Goal: Task Accomplishment & Management: Manage account settings

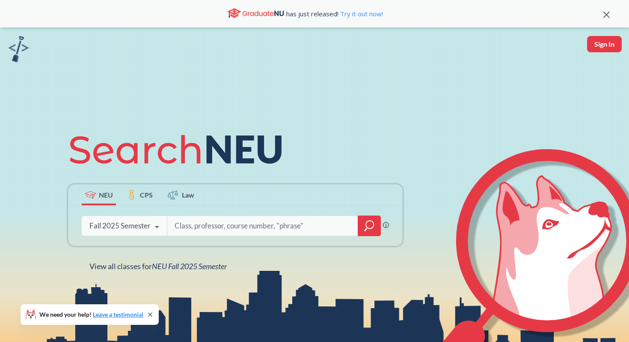
click at [192, 231] on input "search" at bounding box center [263, 226] width 178 height 18
type input "[PERSON_NAME]"
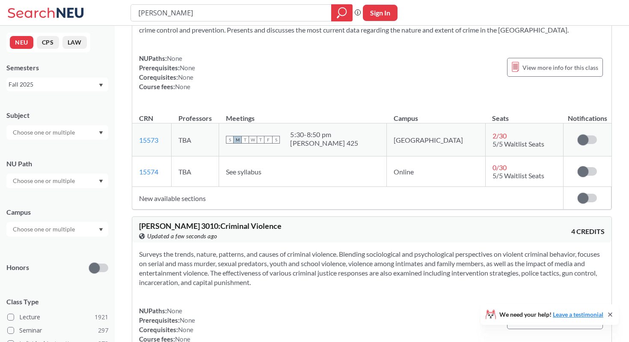
scroll to position [562, 0]
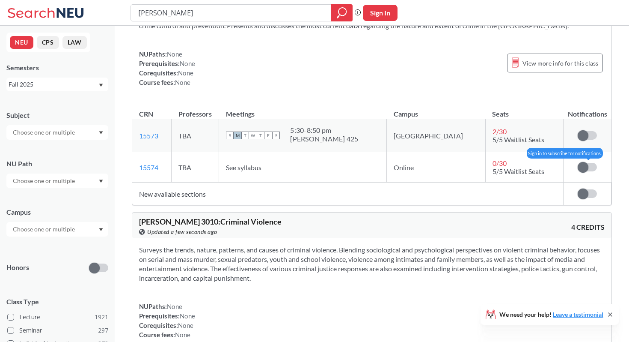
click at [583, 173] on span at bounding box center [583, 167] width 11 height 11
click at [578, 163] on input "checkbox" at bounding box center [578, 163] width 0 height 0
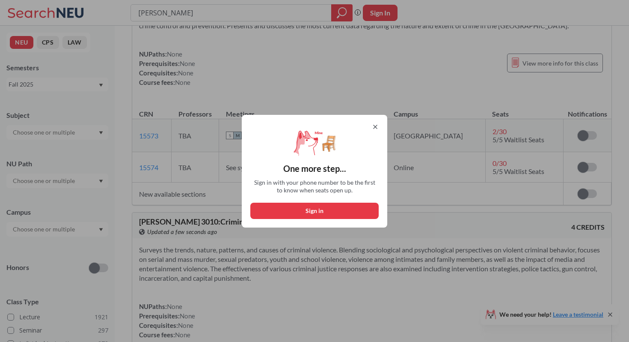
click at [345, 212] on button "Sign in" at bounding box center [314, 210] width 128 height 16
select select "US"
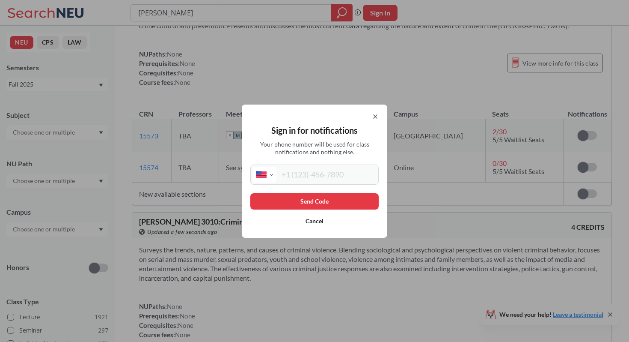
click at [324, 185] on div "Sign in for notifications Your phone number will be used for class notification…" at bounding box center [315, 170] width 146 height 133
click at [325, 177] on input "tel" at bounding box center [327, 175] width 100 height 16
type input "[PHONE_NUMBER]"
click at [351, 192] on div "Sign in for notifications Your phone number will be used for class notification…" at bounding box center [315, 170] width 146 height 133
click at [346, 199] on button "Send Code" at bounding box center [314, 201] width 128 height 16
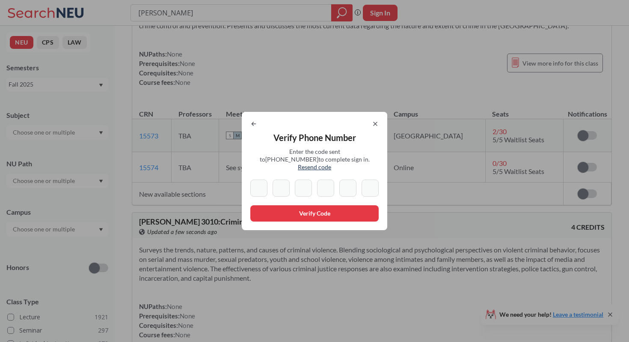
click at [258, 186] on input at bounding box center [258, 187] width 17 height 17
click at [260, 184] on input at bounding box center [258, 187] width 17 height 17
type input "3"
type input "9"
type input "5"
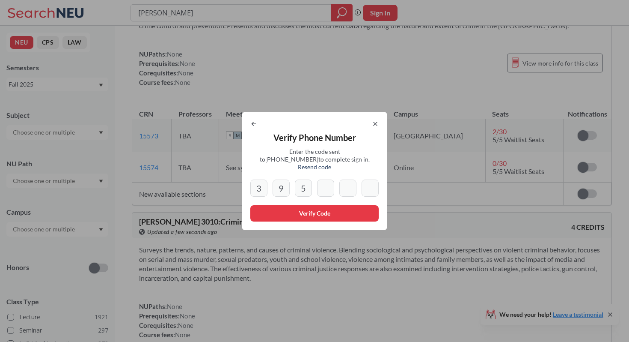
type input "5"
type input "1"
type input "6"
click at [283, 209] on button "Verify Code" at bounding box center [314, 213] width 128 height 16
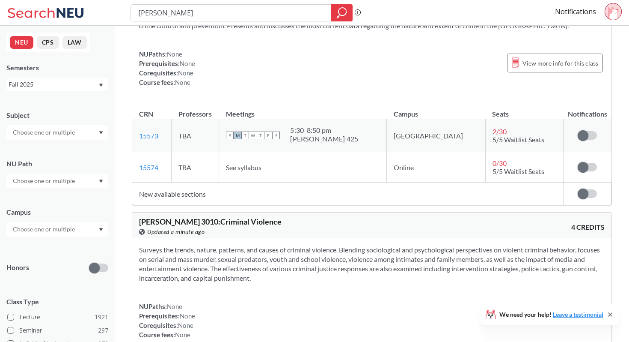
scroll to position [572, 0]
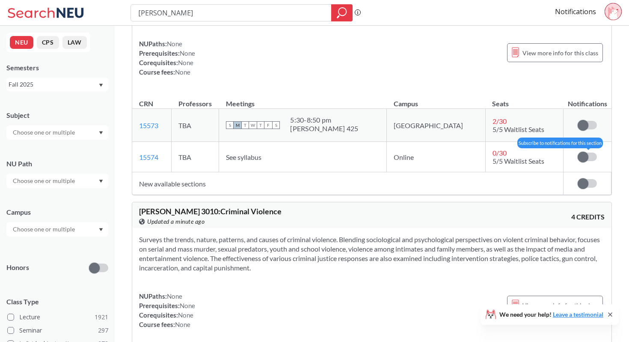
click at [586, 162] on span at bounding box center [583, 157] width 11 height 11
click at [578, 152] on input "checkbox" at bounding box center [578, 152] width 0 height 0
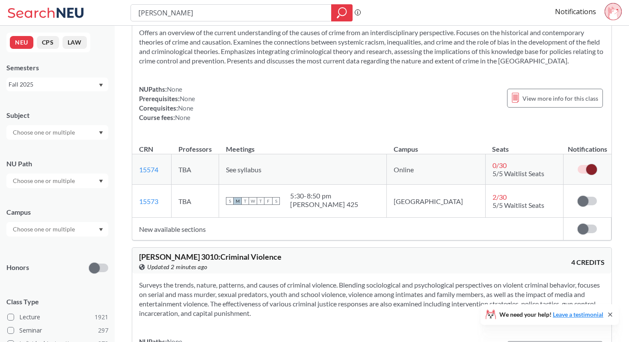
scroll to position [530, 0]
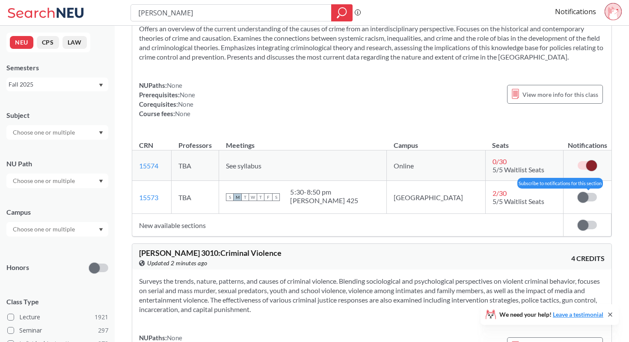
click at [590, 201] on label at bounding box center [587, 197] width 19 height 9
click at [578, 193] on input "checkbox" at bounding box center [578, 193] width 0 height 0
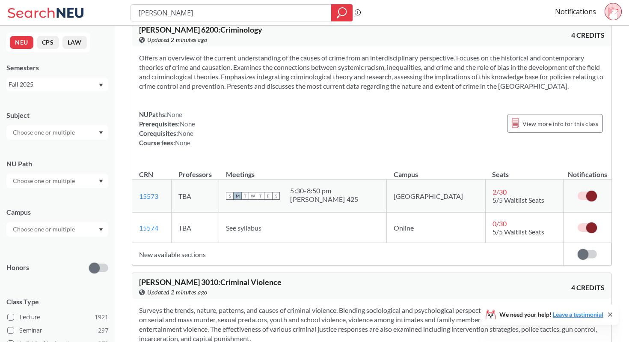
scroll to position [500, 0]
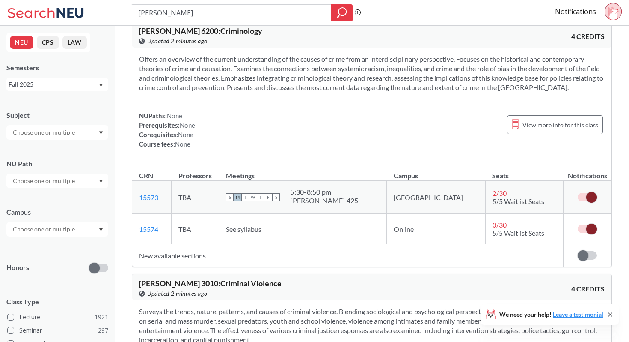
click at [583, 201] on label at bounding box center [587, 197] width 19 height 9
click at [578, 193] on input "checkbox" at bounding box center [578, 193] width 0 height 0
click at [591, 234] on span at bounding box center [592, 228] width 11 height 11
click at [578, 224] on input "checkbox" at bounding box center [578, 224] width 0 height 0
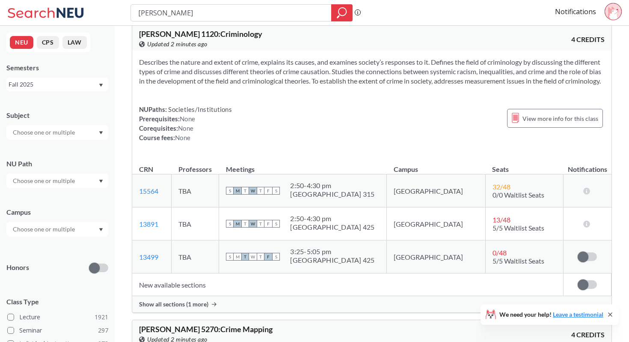
scroll to position [0, 0]
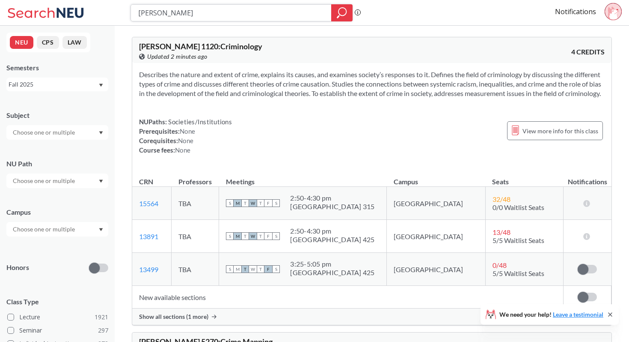
click at [215, 7] on input "[PERSON_NAME]" at bounding box center [231, 13] width 188 height 15
click at [207, 14] on input "[PERSON_NAME]" at bounding box center [231, 13] width 188 height 15
type input "[PERSON_NAME] 1110"
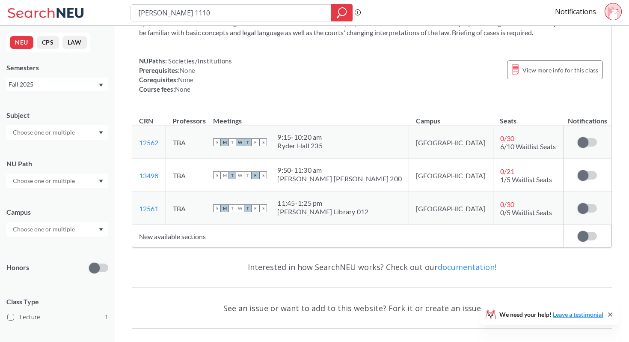
scroll to position [99, 0]
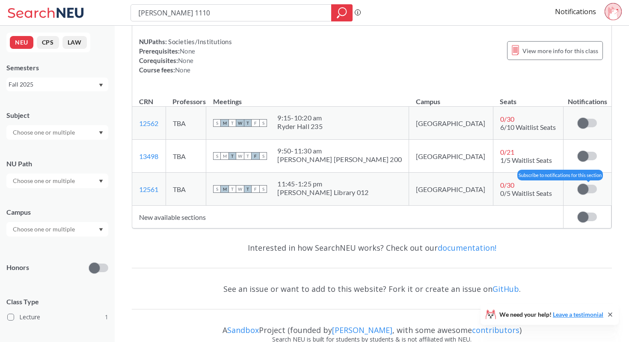
click at [586, 191] on span at bounding box center [583, 189] width 11 height 11
click at [578, 185] on input "checkbox" at bounding box center [578, 185] width 0 height 0
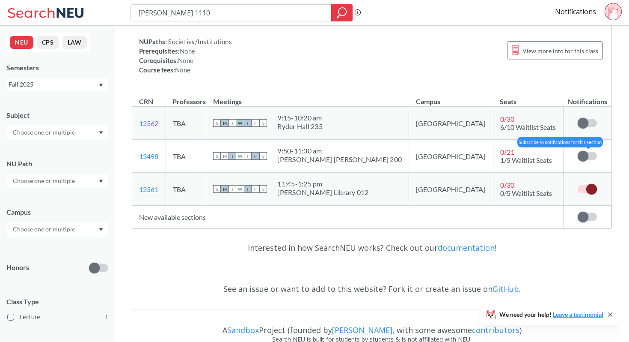
click at [585, 156] on span at bounding box center [583, 156] width 11 height 11
click at [578, 152] on input "checkbox" at bounding box center [578, 152] width 0 height 0
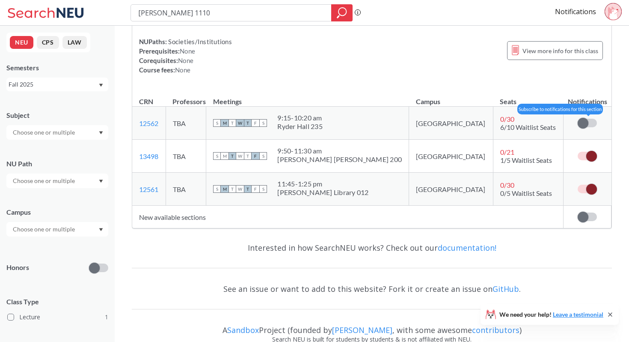
click at [590, 125] on label at bounding box center [587, 123] width 19 height 9
click at [578, 119] on input "checkbox" at bounding box center [578, 119] width 0 height 0
